Goal: Navigation & Orientation: Find specific page/section

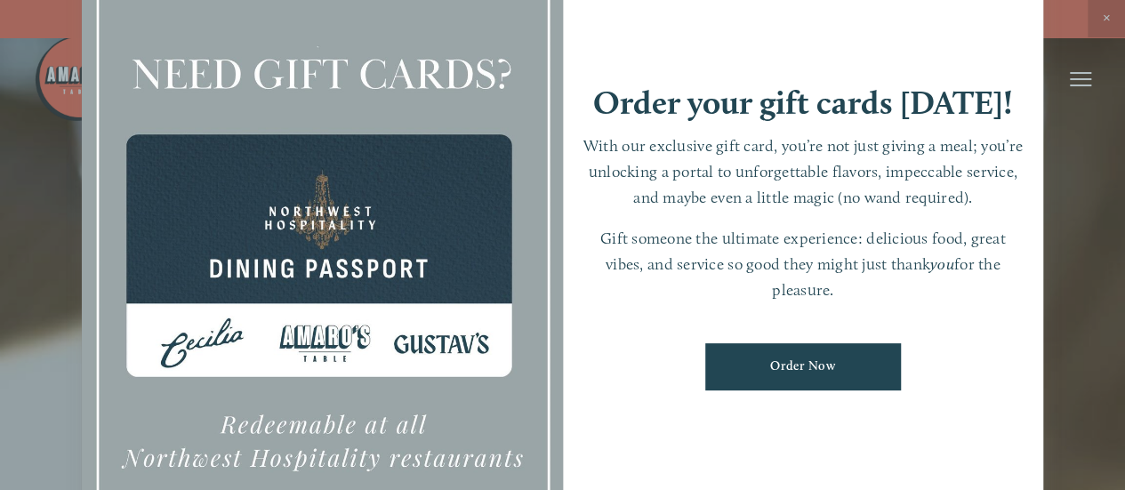
click at [1099, 175] on div at bounding box center [562, 245] width 1125 height 490
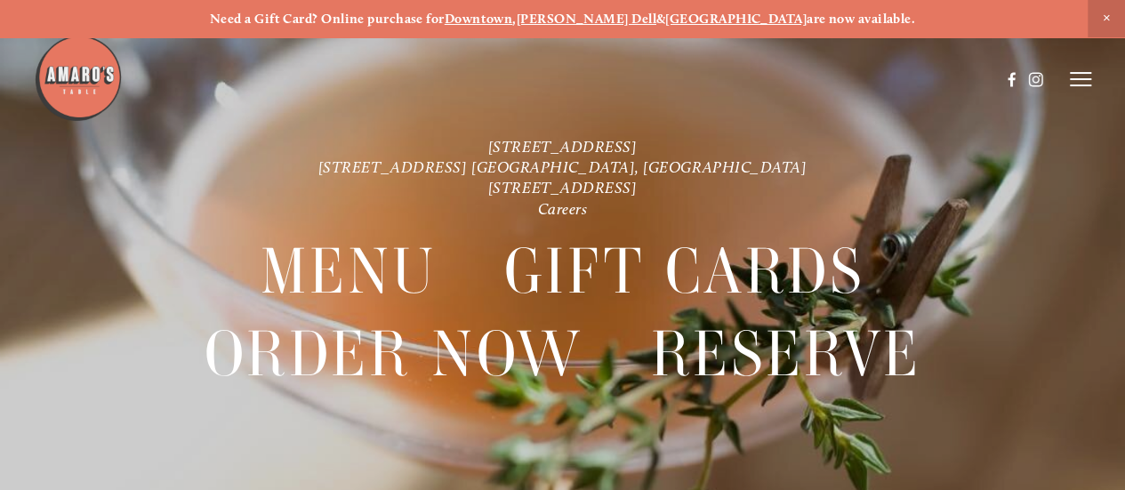
click at [1081, 83] on icon at bounding box center [1080, 79] width 21 height 16
click at [513, 21] on strong "Downtown" at bounding box center [479, 19] width 68 height 16
click at [886, 78] on span "Visit" at bounding box center [884, 78] width 26 height 15
